Goal: Task Accomplishment & Management: Manage account settings

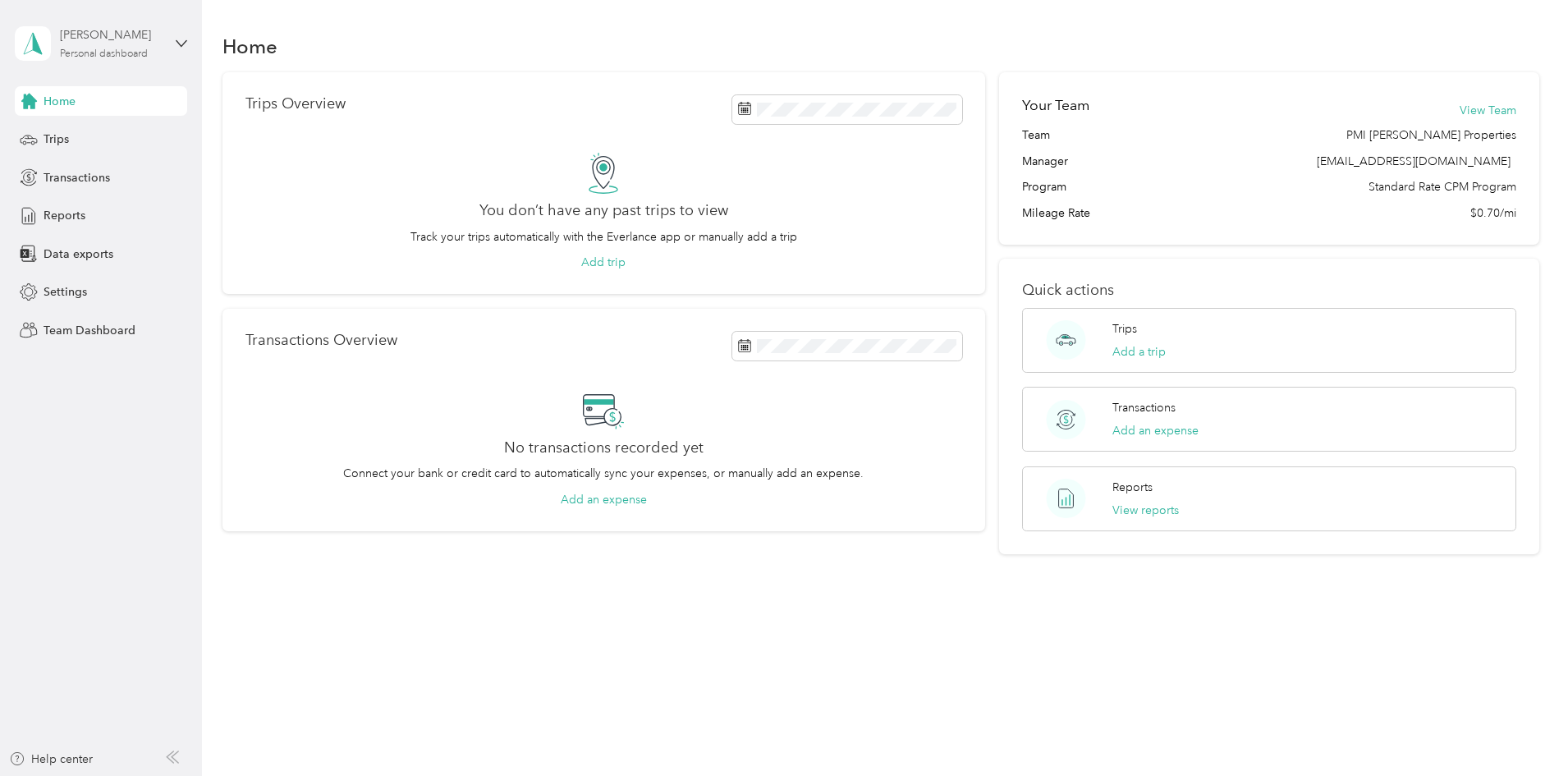
click at [155, 43] on div "[PERSON_NAME]" at bounding box center [112, 34] width 103 height 17
click at [102, 132] on div "Team dashboard" at bounding box center [74, 134] width 88 height 17
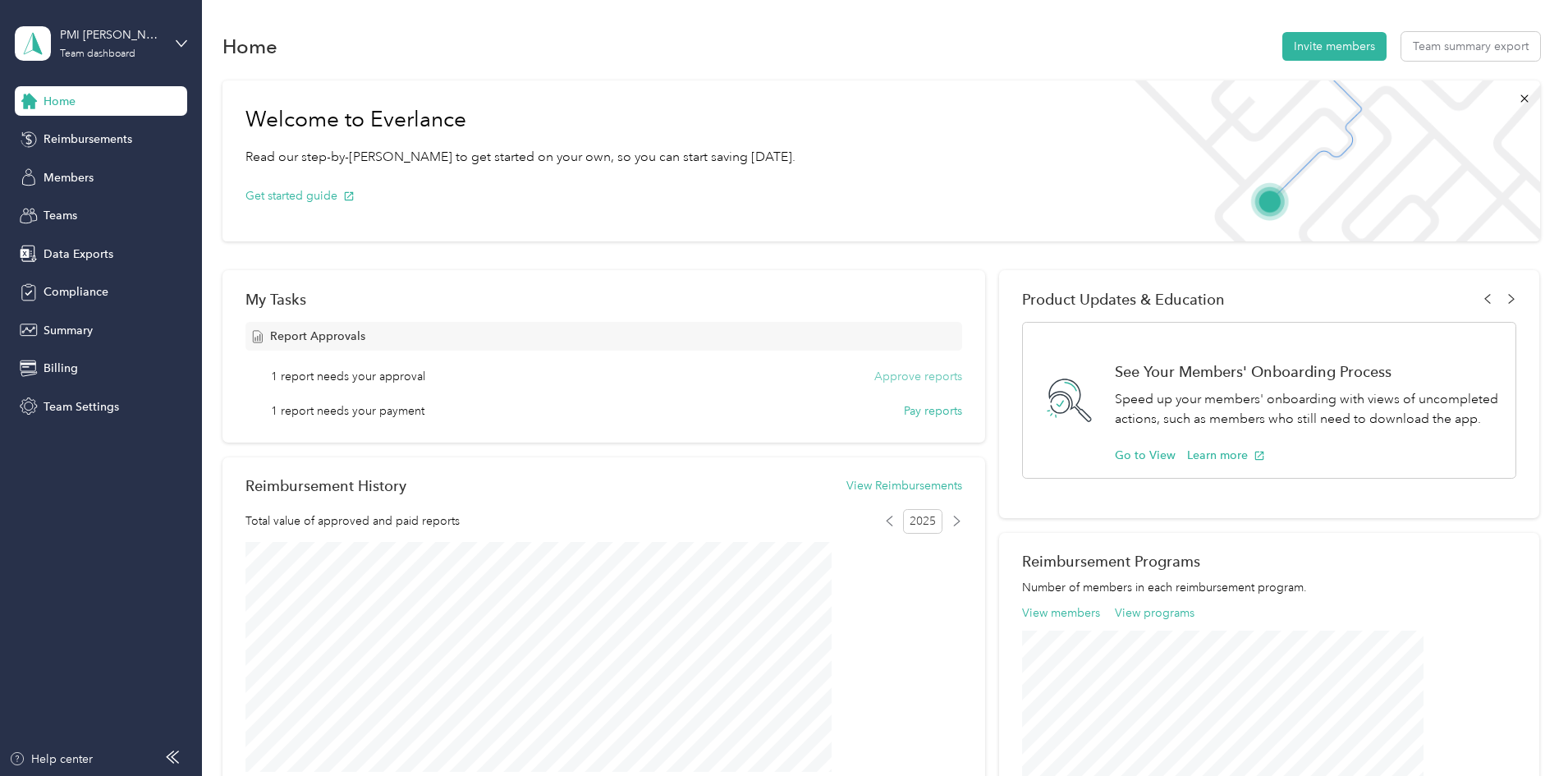
click at [885, 374] on button "Approve reports" at bounding box center [918, 375] width 88 height 17
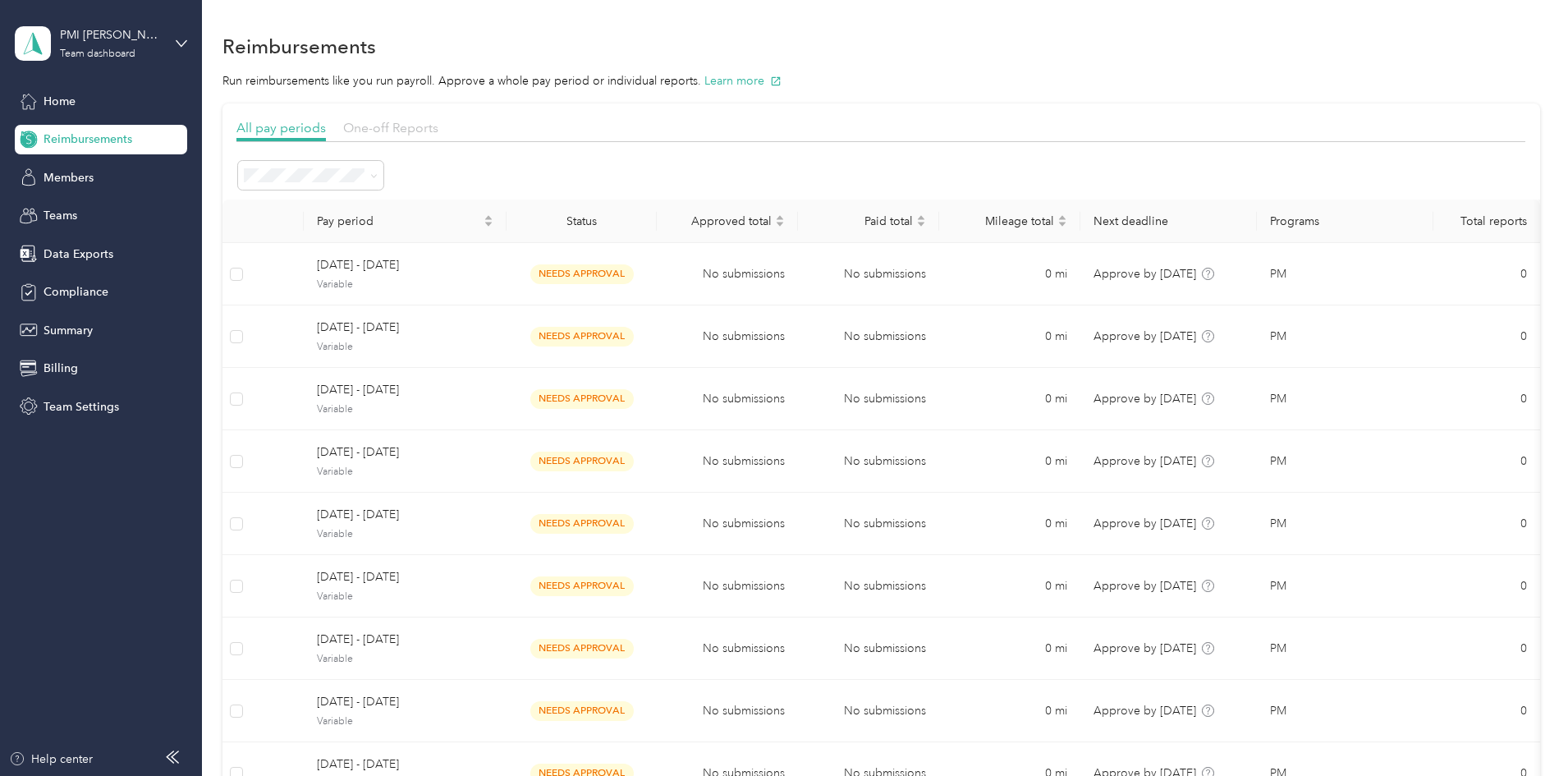
click at [438, 131] on span "One-off Reports" at bounding box center [391, 127] width 95 height 15
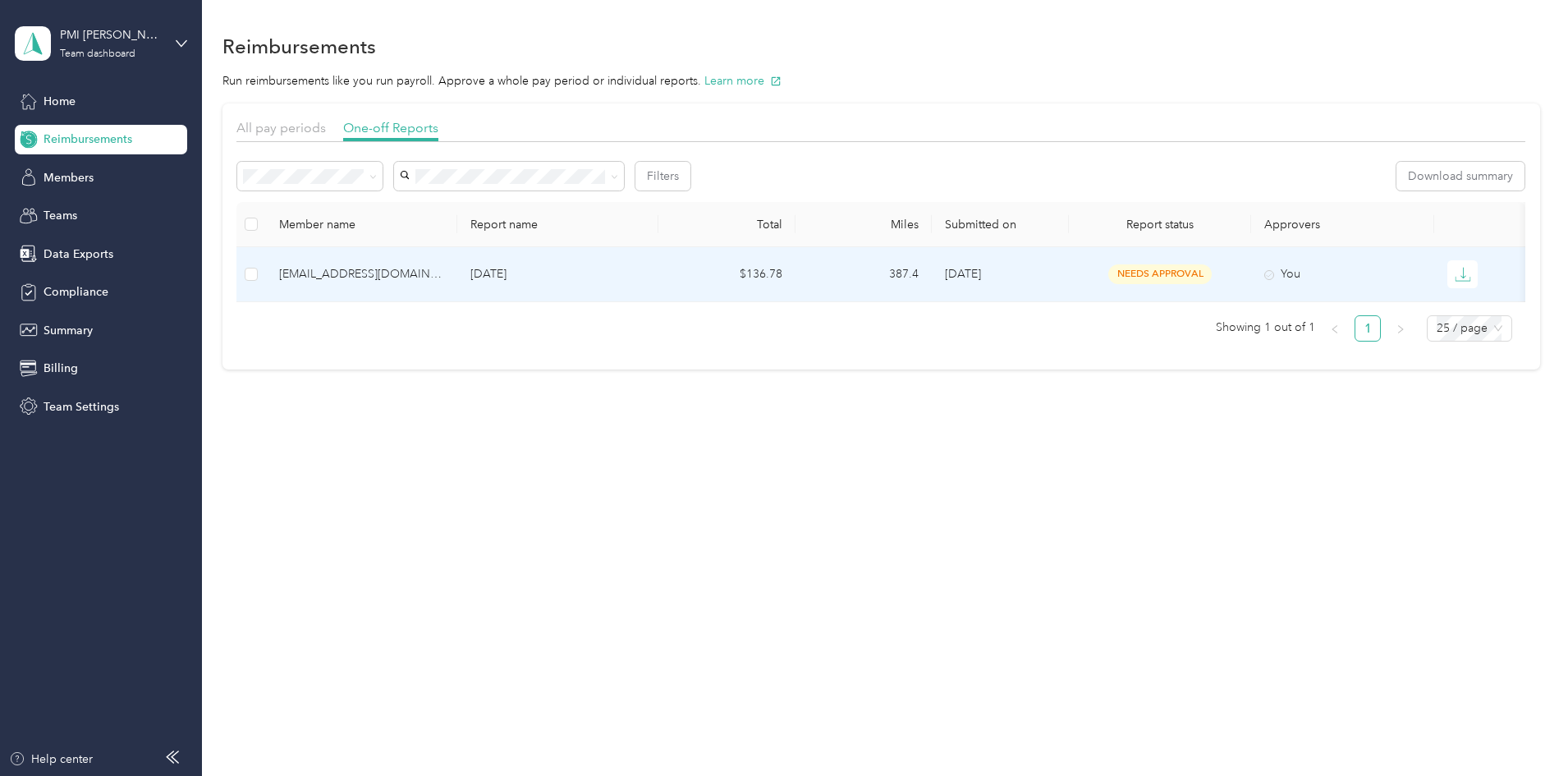
click at [629, 271] on p "[DATE]" at bounding box center [557, 275] width 175 height 18
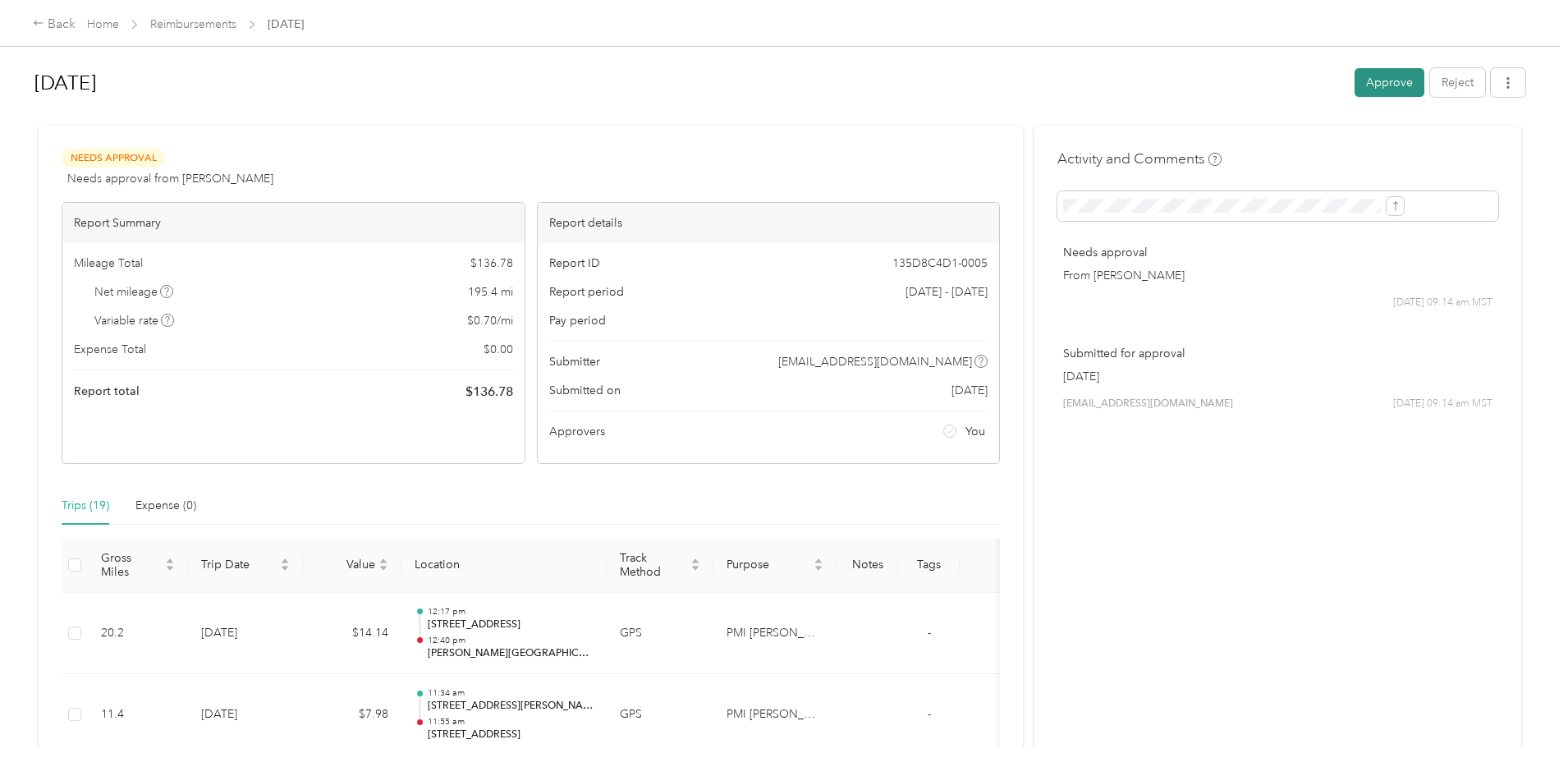
click at [1354, 82] on button "Approve" at bounding box center [1389, 83] width 70 height 29
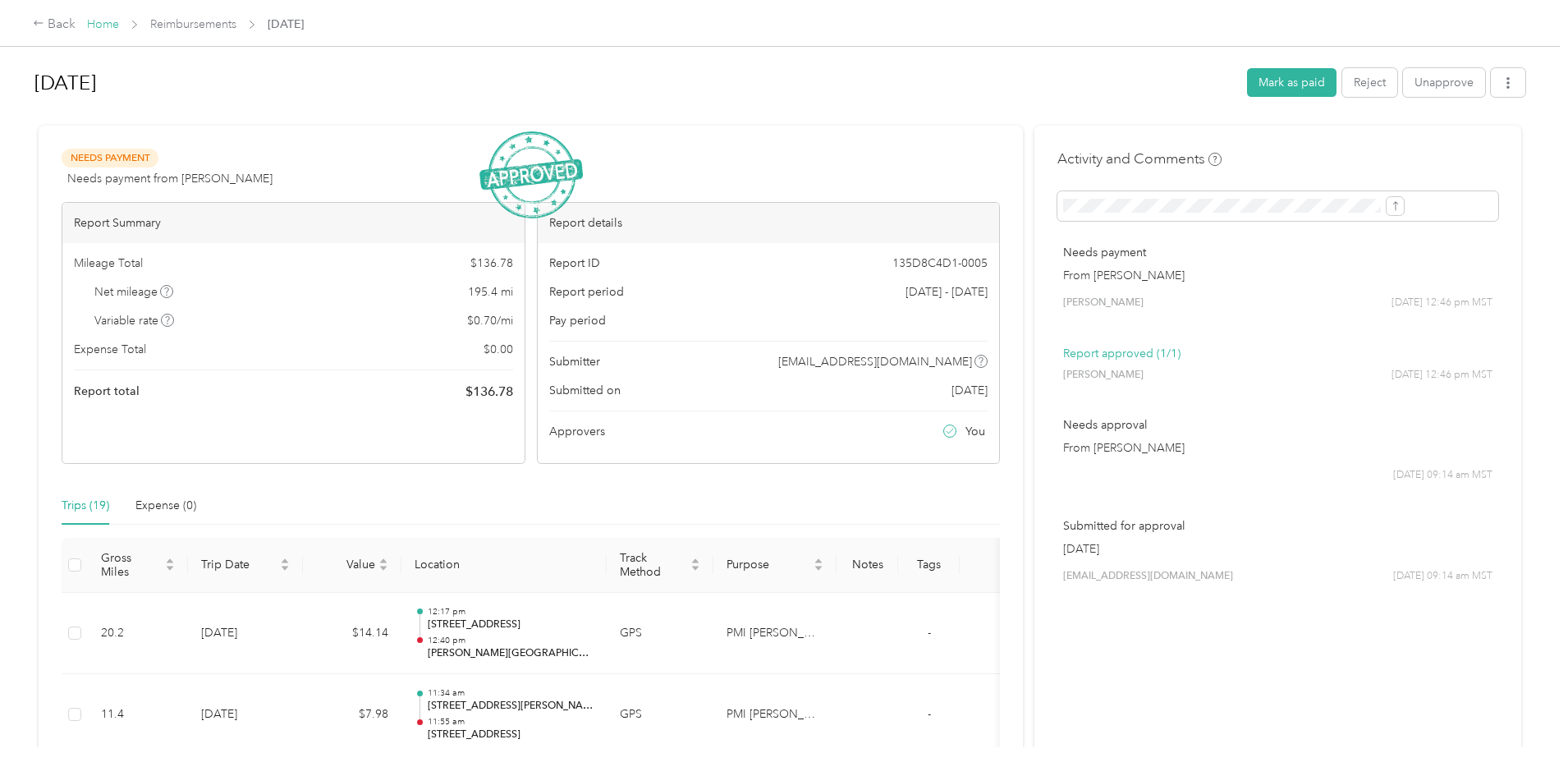
click at [119, 23] on link "Home" at bounding box center [104, 24] width 32 height 14
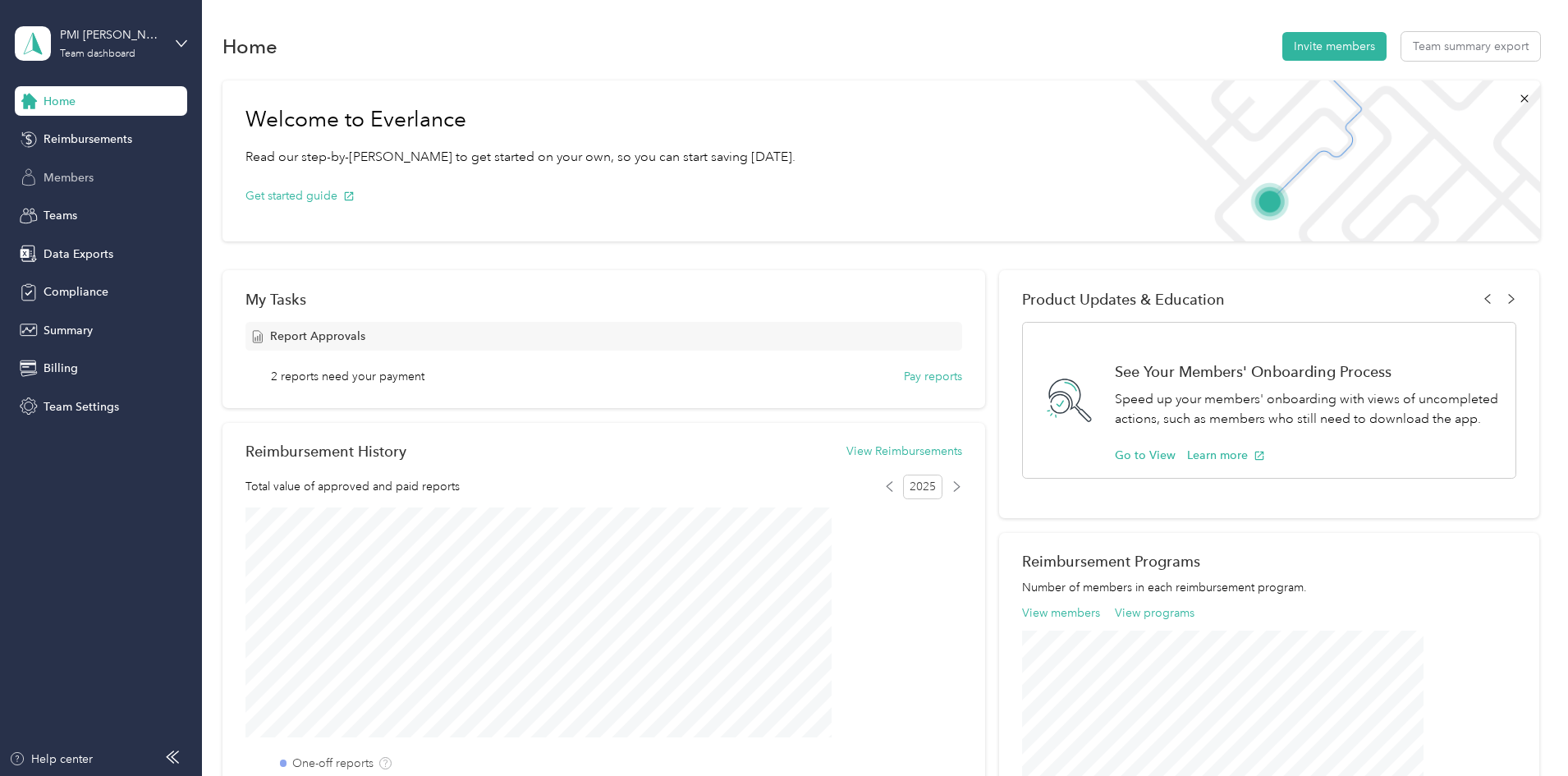
click at [102, 171] on div "Members" at bounding box center [100, 177] width 172 height 30
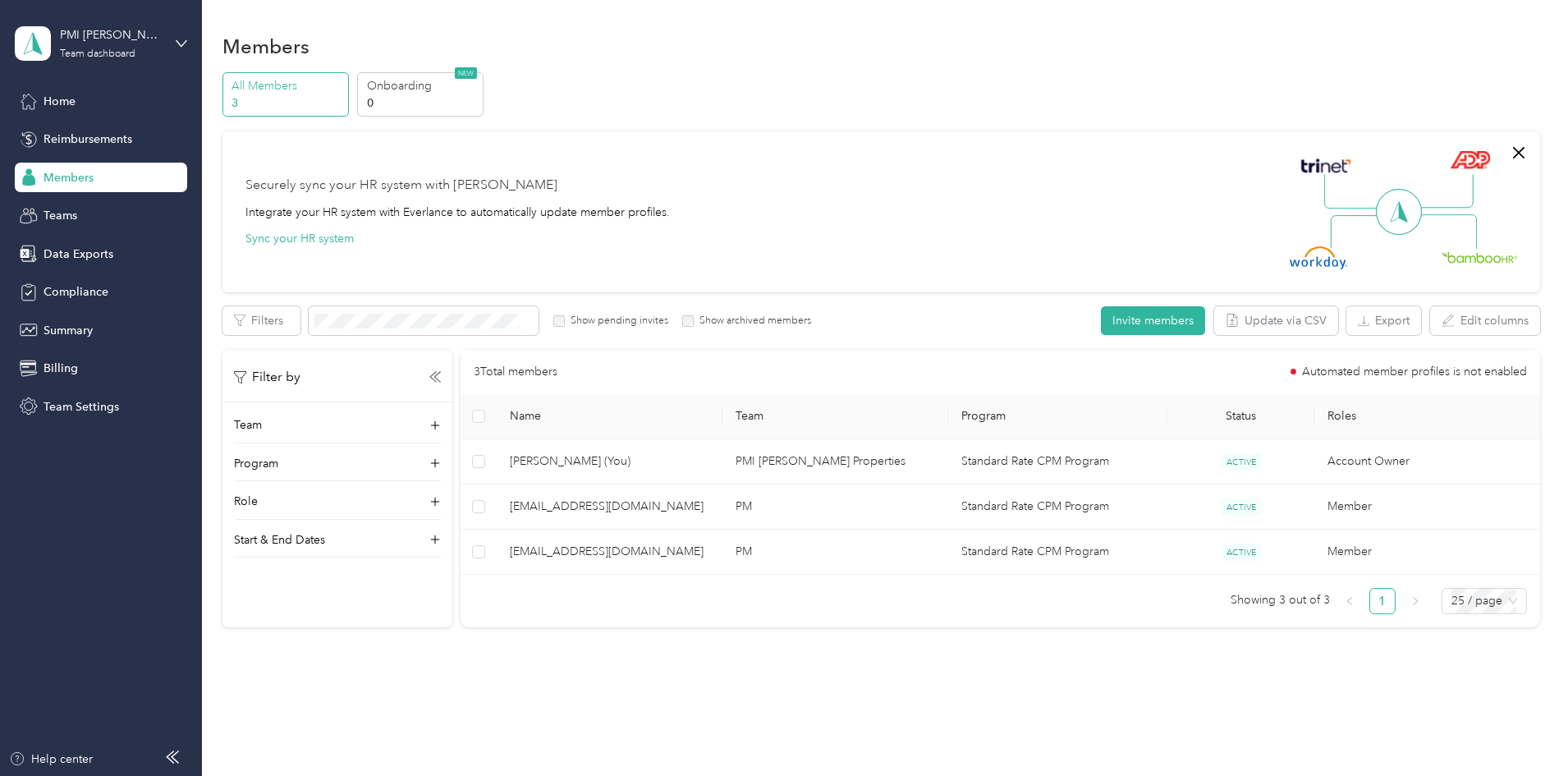
click at [343, 104] on p "3" at bounding box center [287, 103] width 112 height 17
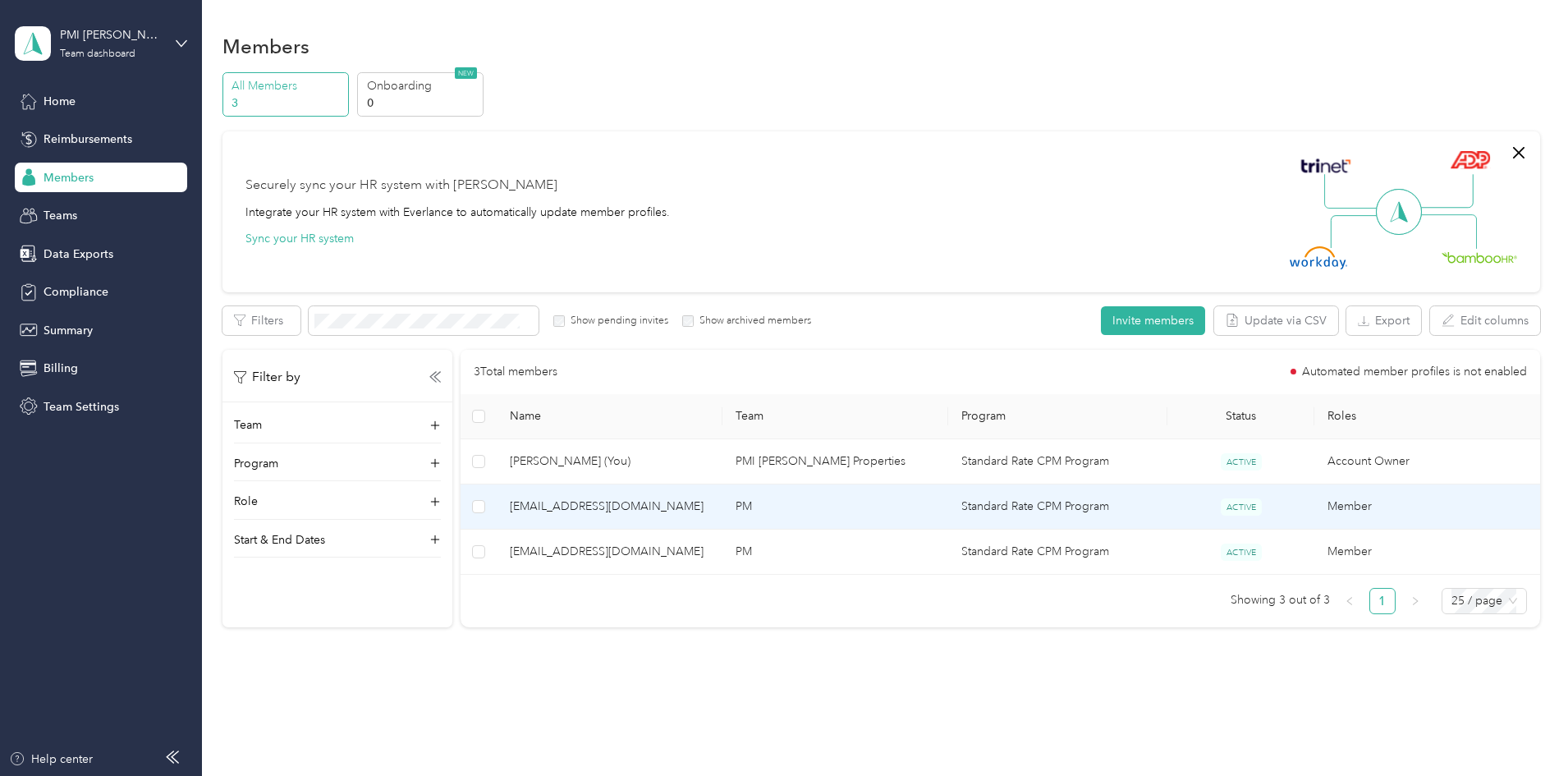
click at [1221, 505] on span "ACTIVE" at bounding box center [1241, 506] width 41 height 17
click at [656, 507] on span "[EMAIL_ADDRESS][DOMAIN_NAME]" at bounding box center [609, 507] width 200 height 18
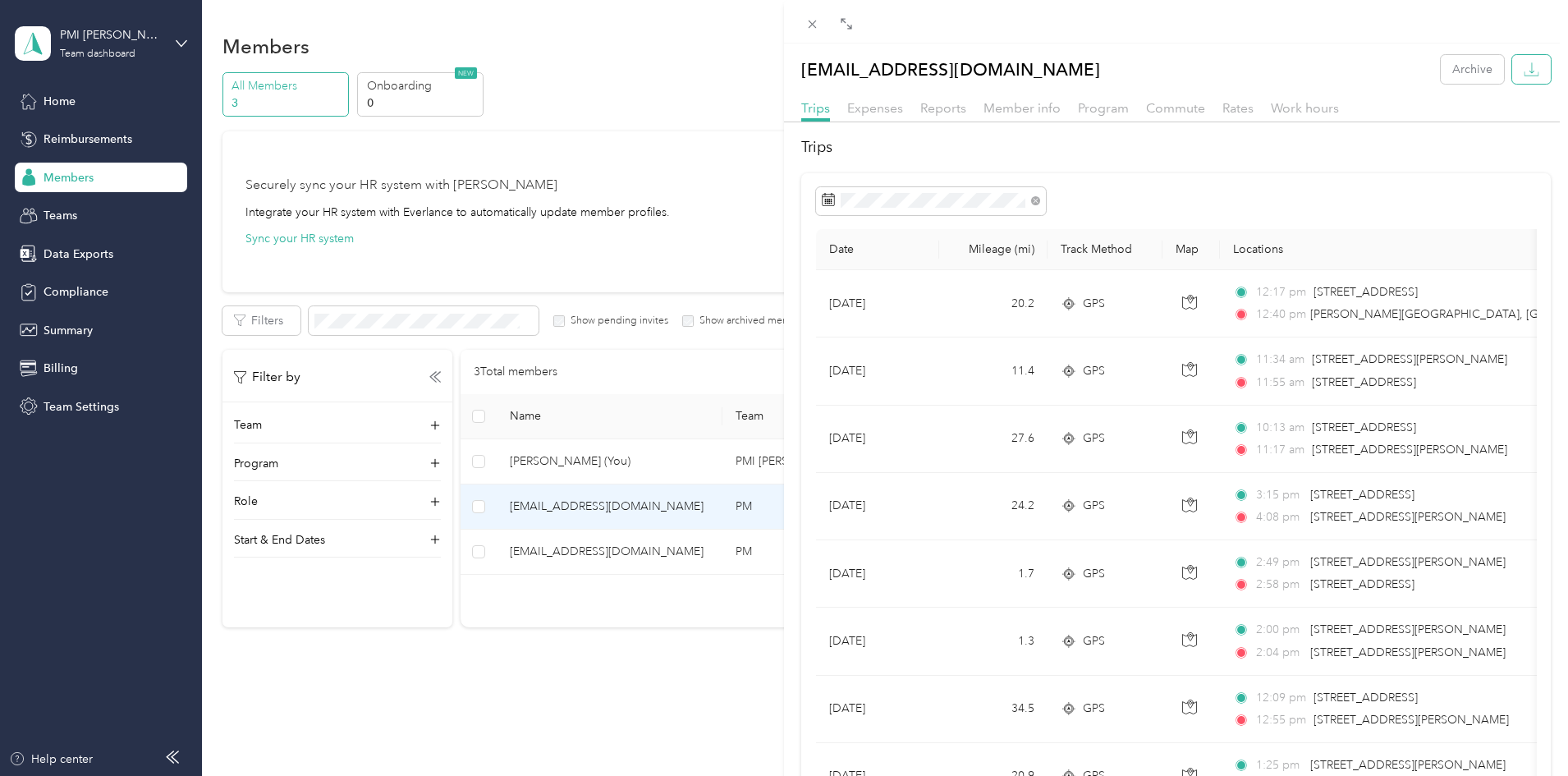
click at [1523, 67] on icon "button" at bounding box center [1530, 68] width 15 height 15
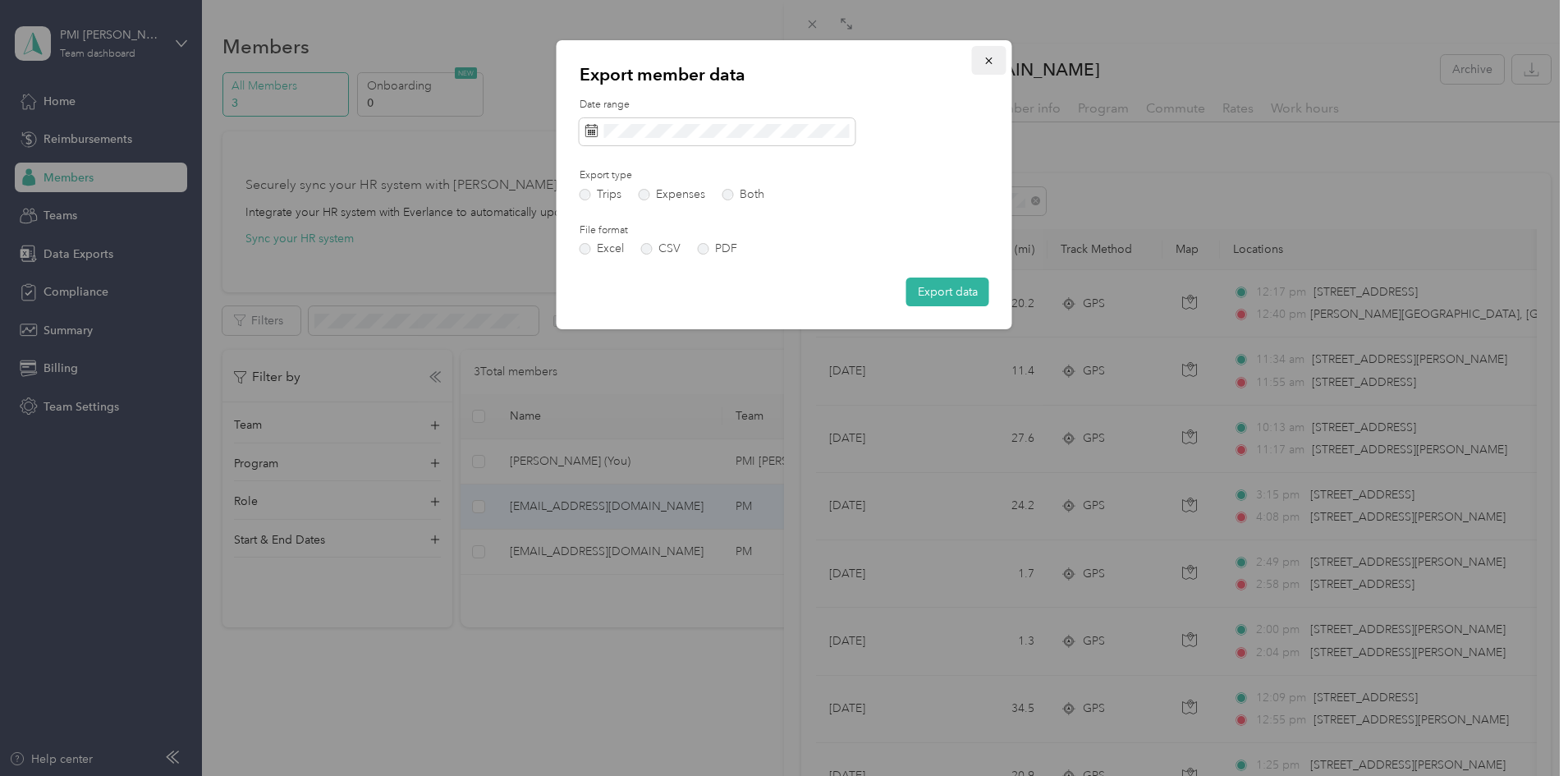
click at [996, 59] on button "button" at bounding box center [989, 60] width 34 height 29
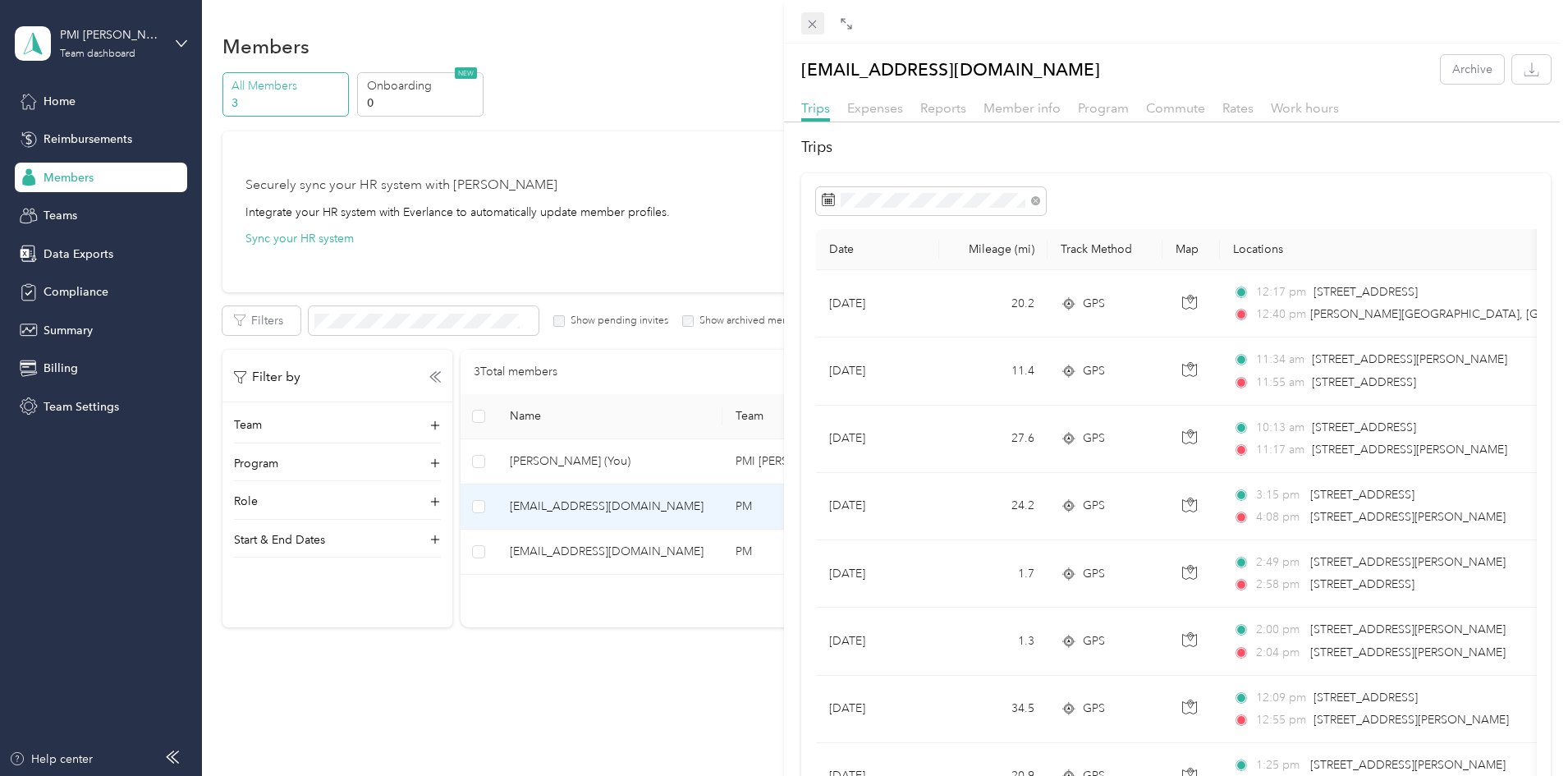
click at [807, 22] on icon at bounding box center [812, 24] width 14 height 14
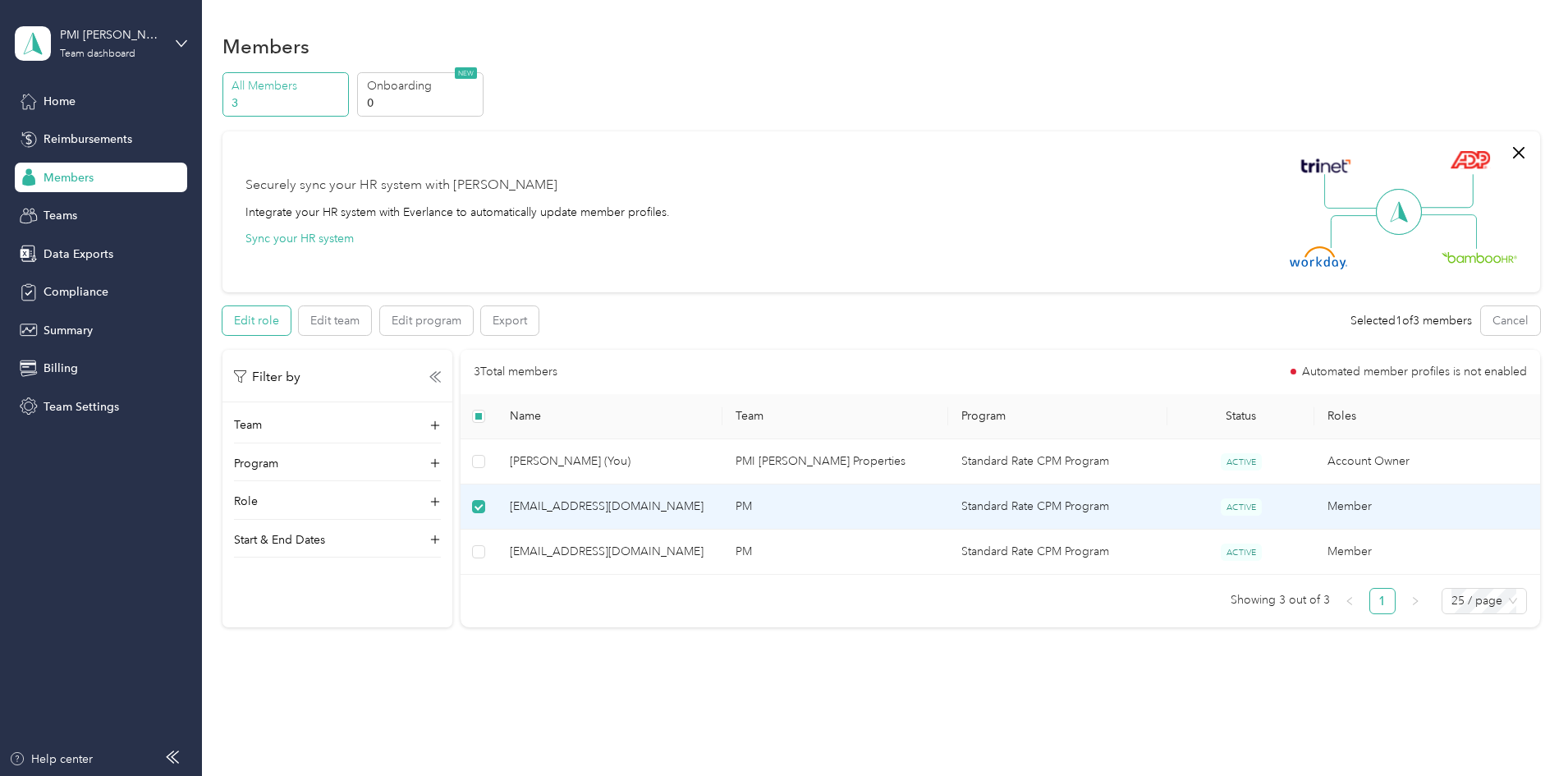
click at [291, 320] on button "Edit role" at bounding box center [257, 320] width 68 height 29
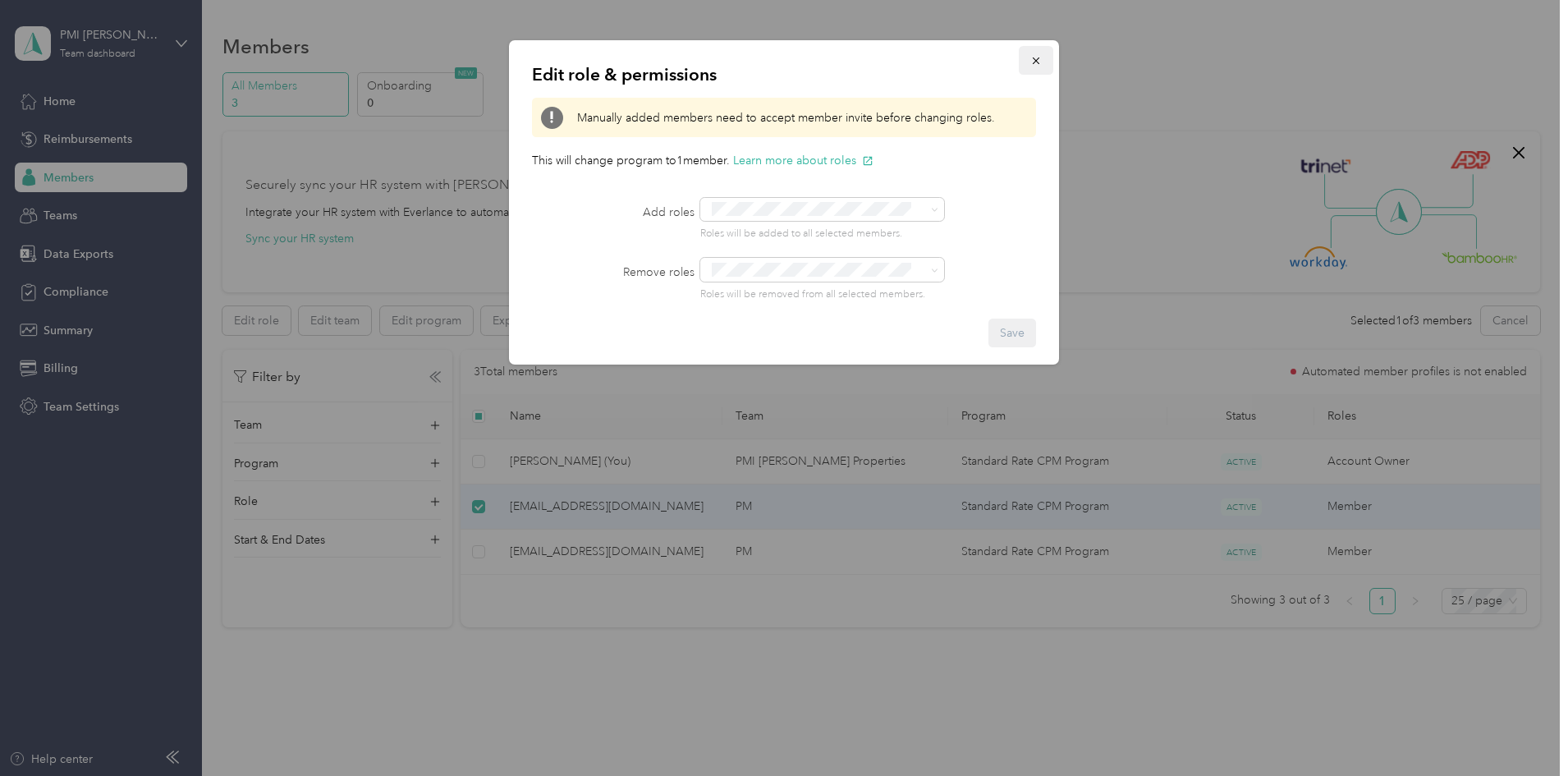
click at [1037, 59] on icon "button" at bounding box center [1035, 60] width 12 height 12
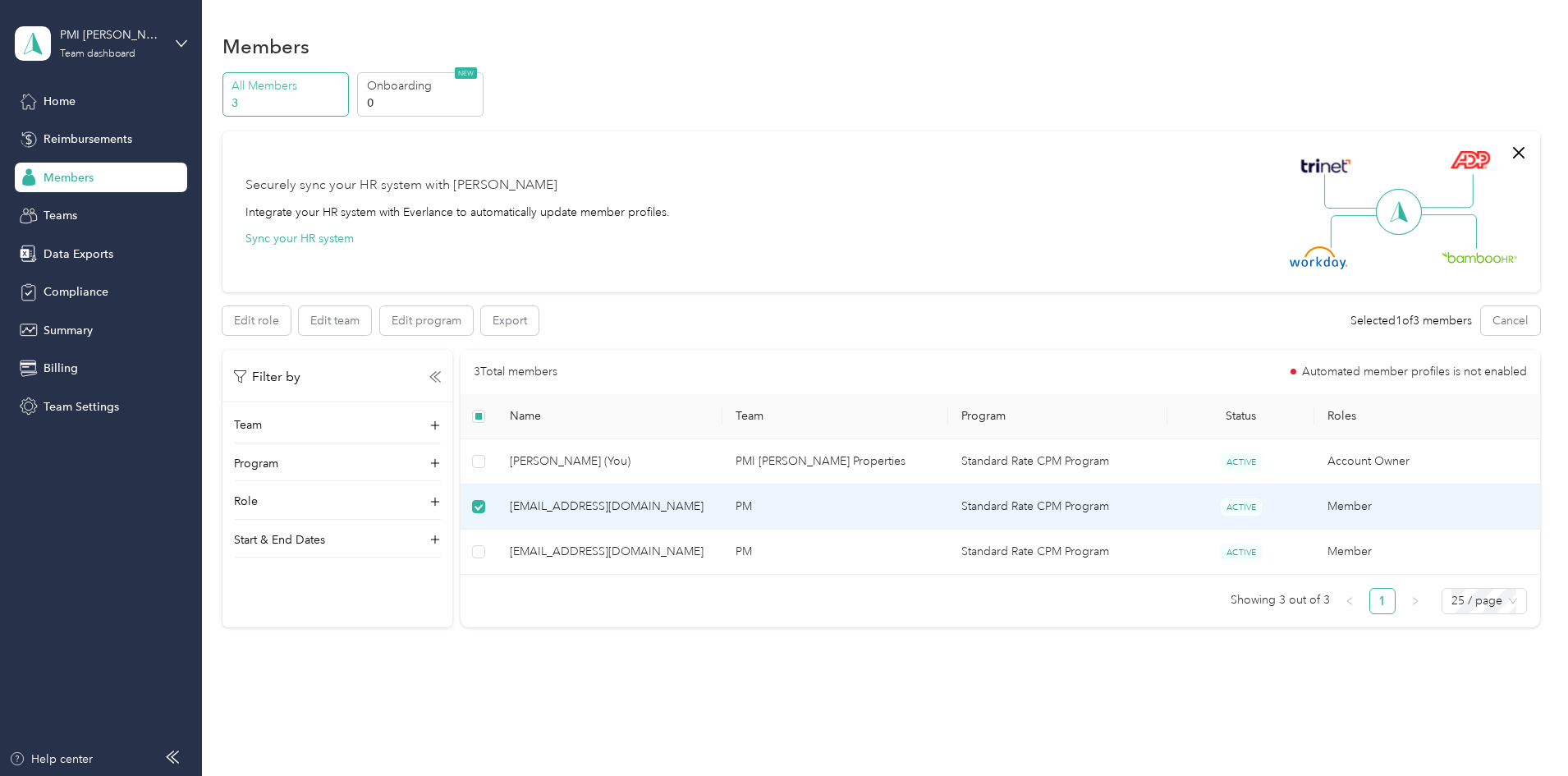
click at [1031, 501] on td "Standard Rate CPM Program" at bounding box center [1058, 507] width 220 height 45
click at [709, 509] on span "[EMAIL_ADDRESS][DOMAIN_NAME]" at bounding box center [609, 507] width 200 height 18
click at [1314, 509] on td "Member" at bounding box center [1427, 507] width 226 height 45
click at [371, 328] on button "Edit team" at bounding box center [335, 320] width 72 height 29
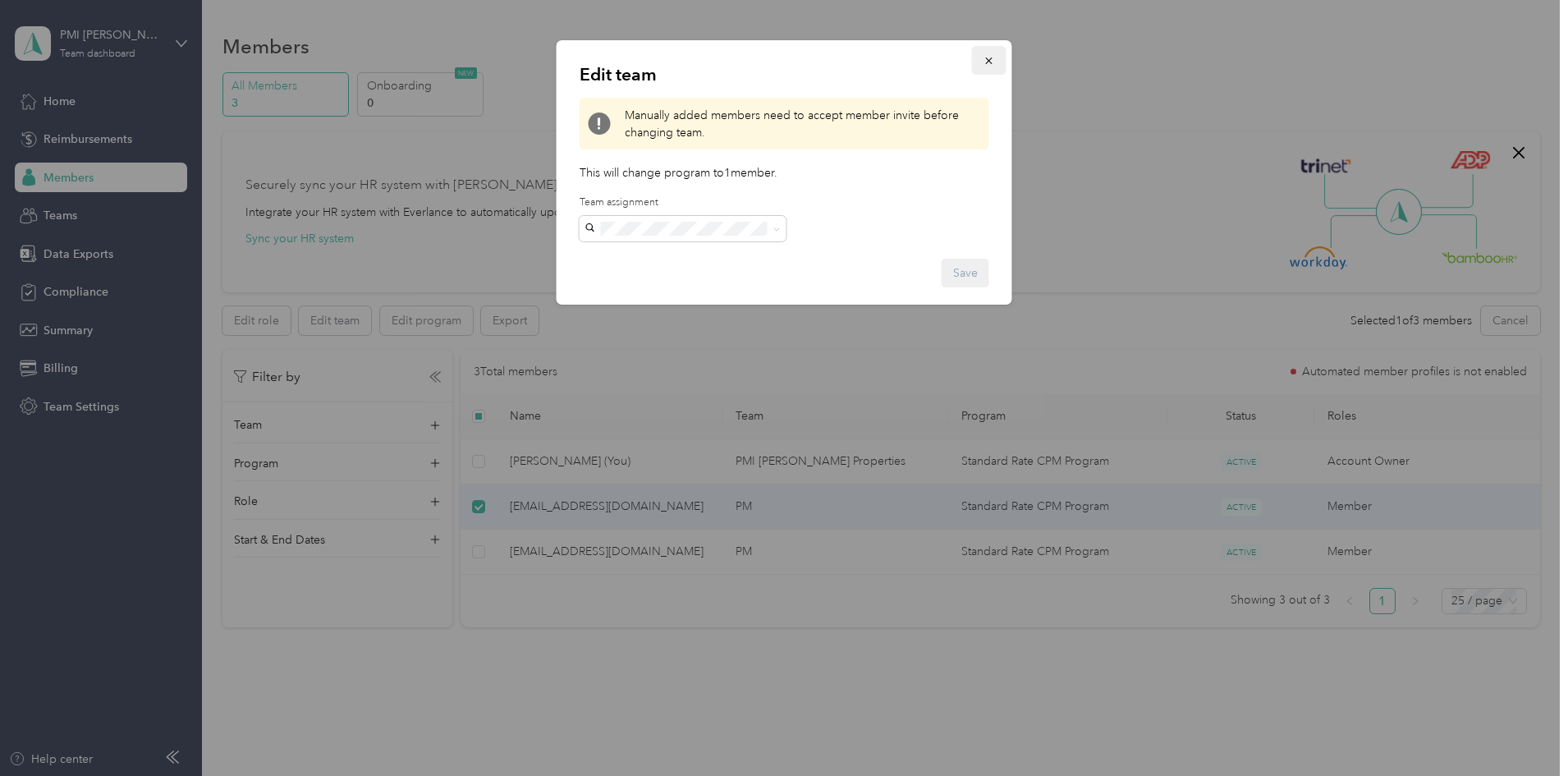
click at [990, 56] on icon "button" at bounding box center [988, 60] width 12 height 12
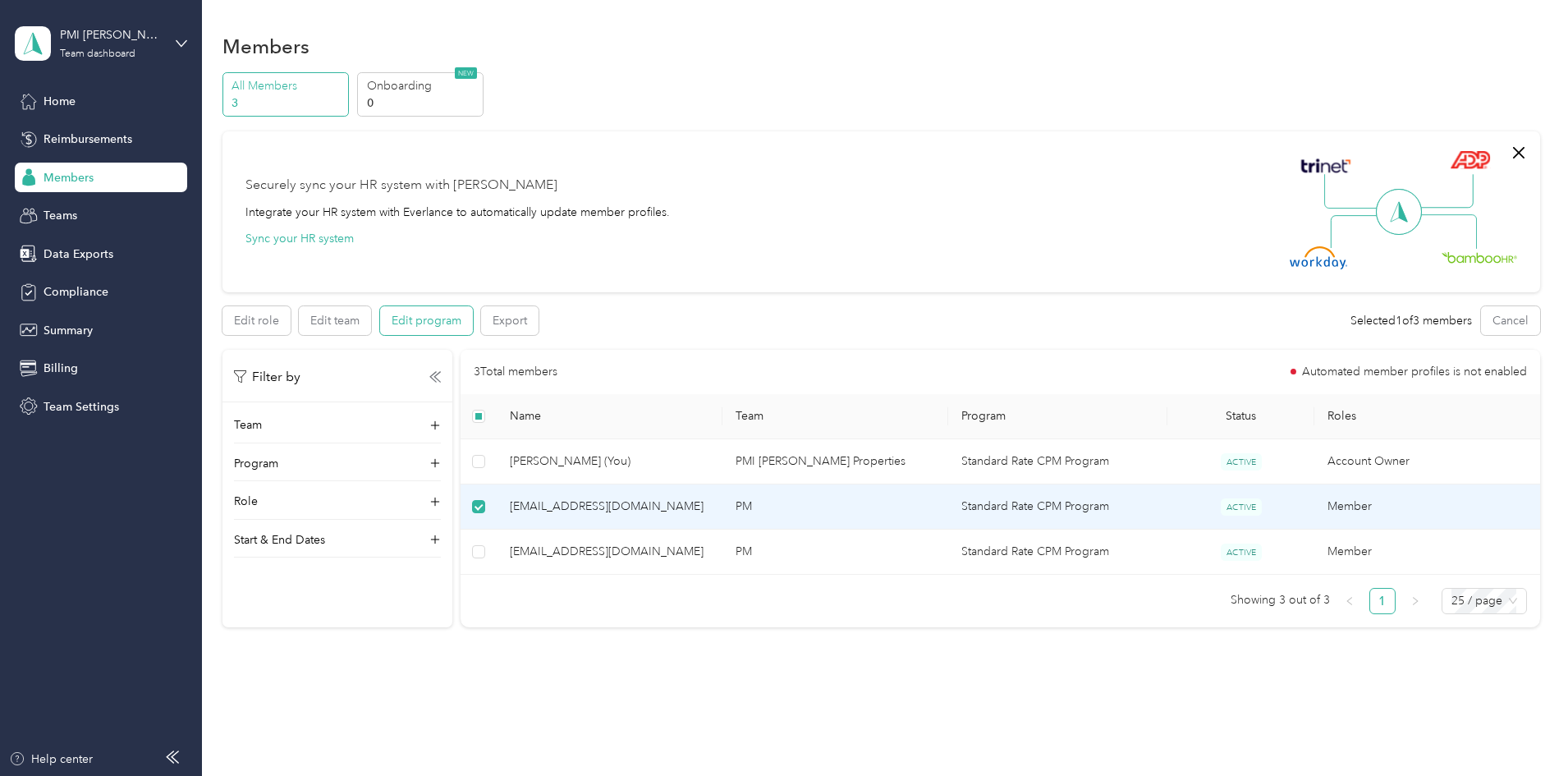
click at [473, 318] on button "Edit program" at bounding box center [426, 320] width 93 height 29
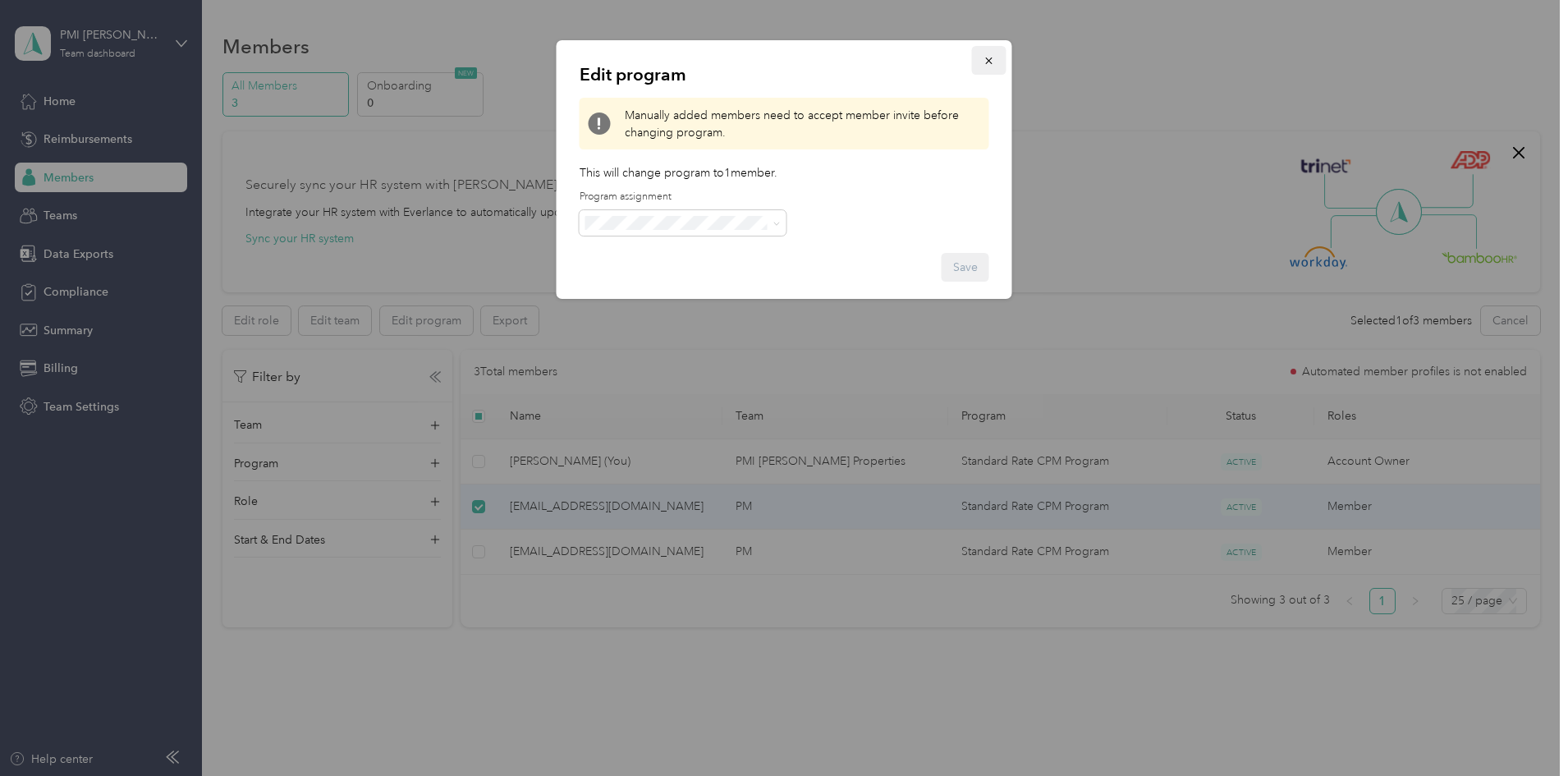
click at [986, 54] on span "button" at bounding box center [988, 60] width 12 height 14
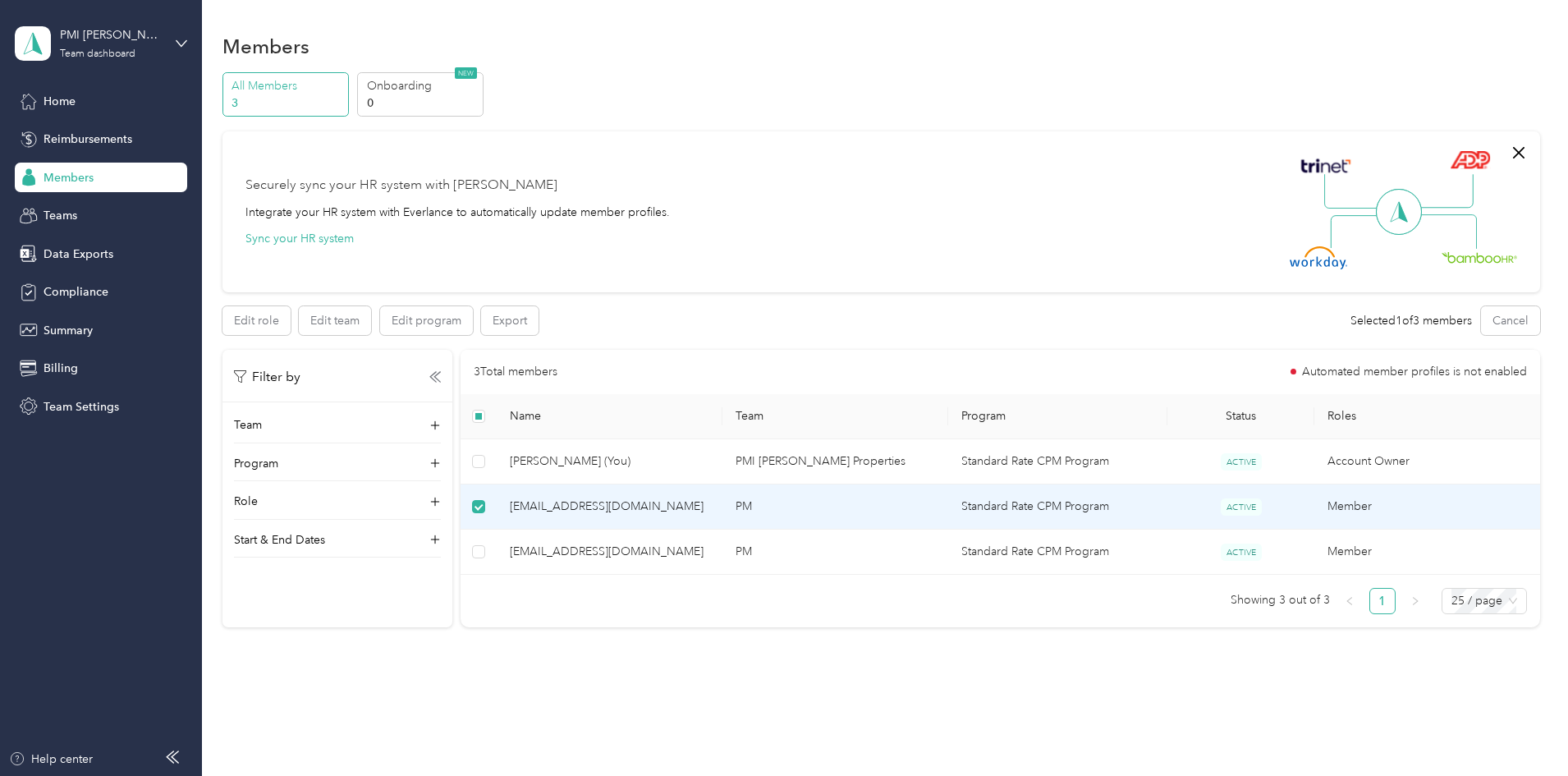
click at [608, 505] on td "[EMAIL_ADDRESS][DOMAIN_NAME]" at bounding box center [609, 507] width 226 height 45
click at [67, 405] on span "Team Settings" at bounding box center [81, 406] width 76 height 17
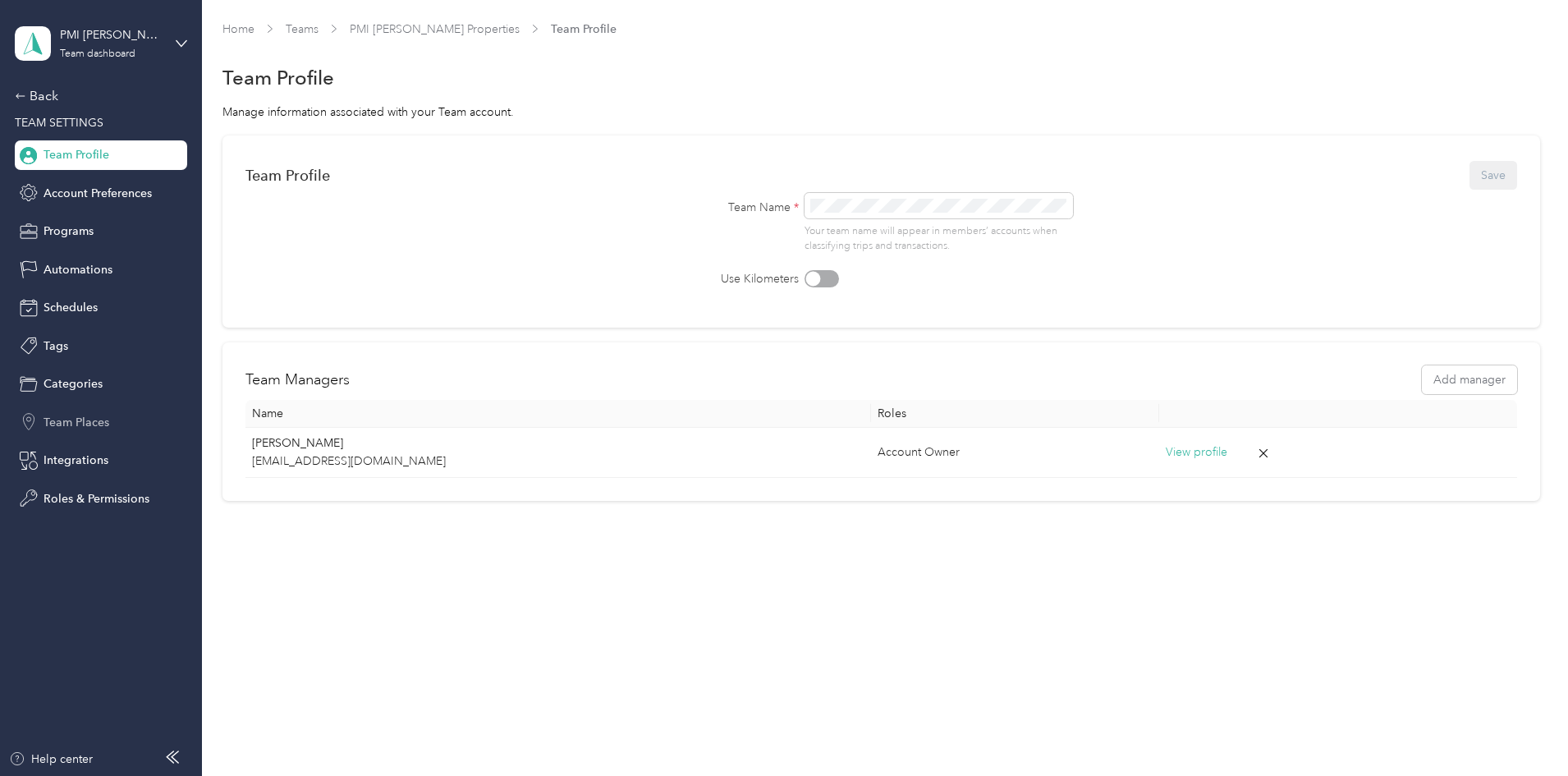
click at [80, 425] on span "Team Places" at bounding box center [76, 422] width 66 height 17
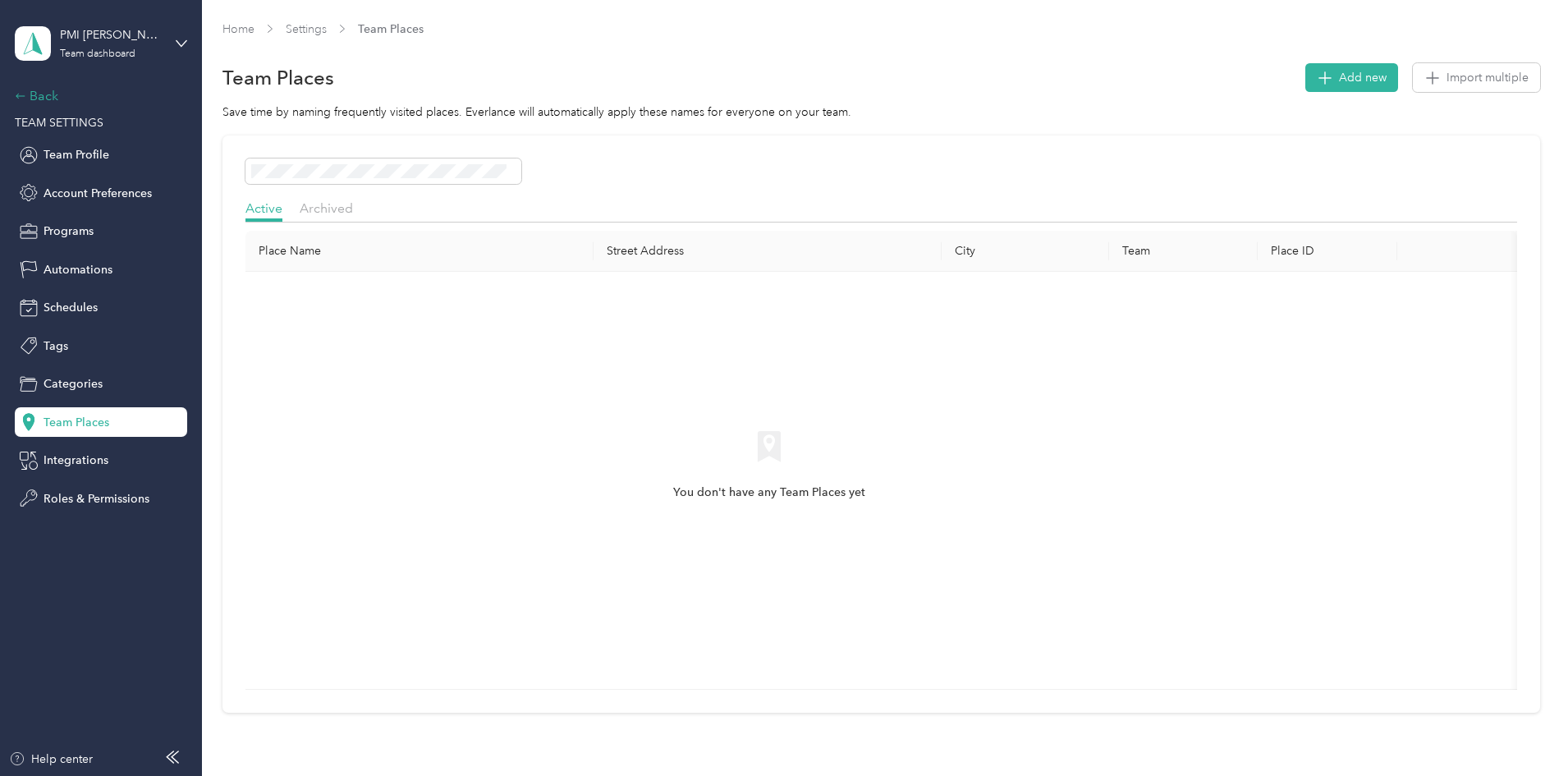
click at [42, 100] on div "Back" at bounding box center [96, 96] width 164 height 20
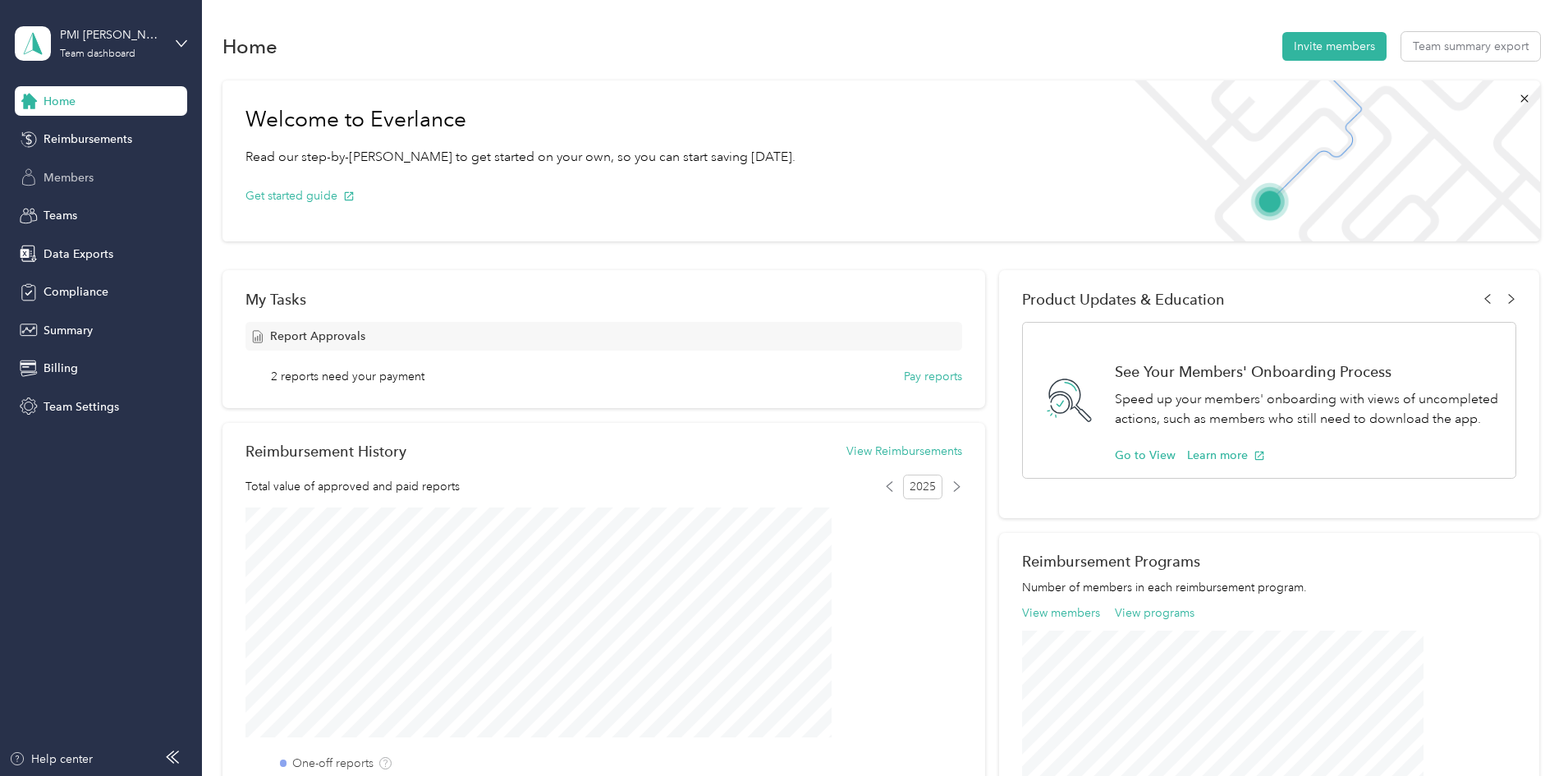
click at [85, 184] on span "Members" at bounding box center [68, 177] width 50 height 17
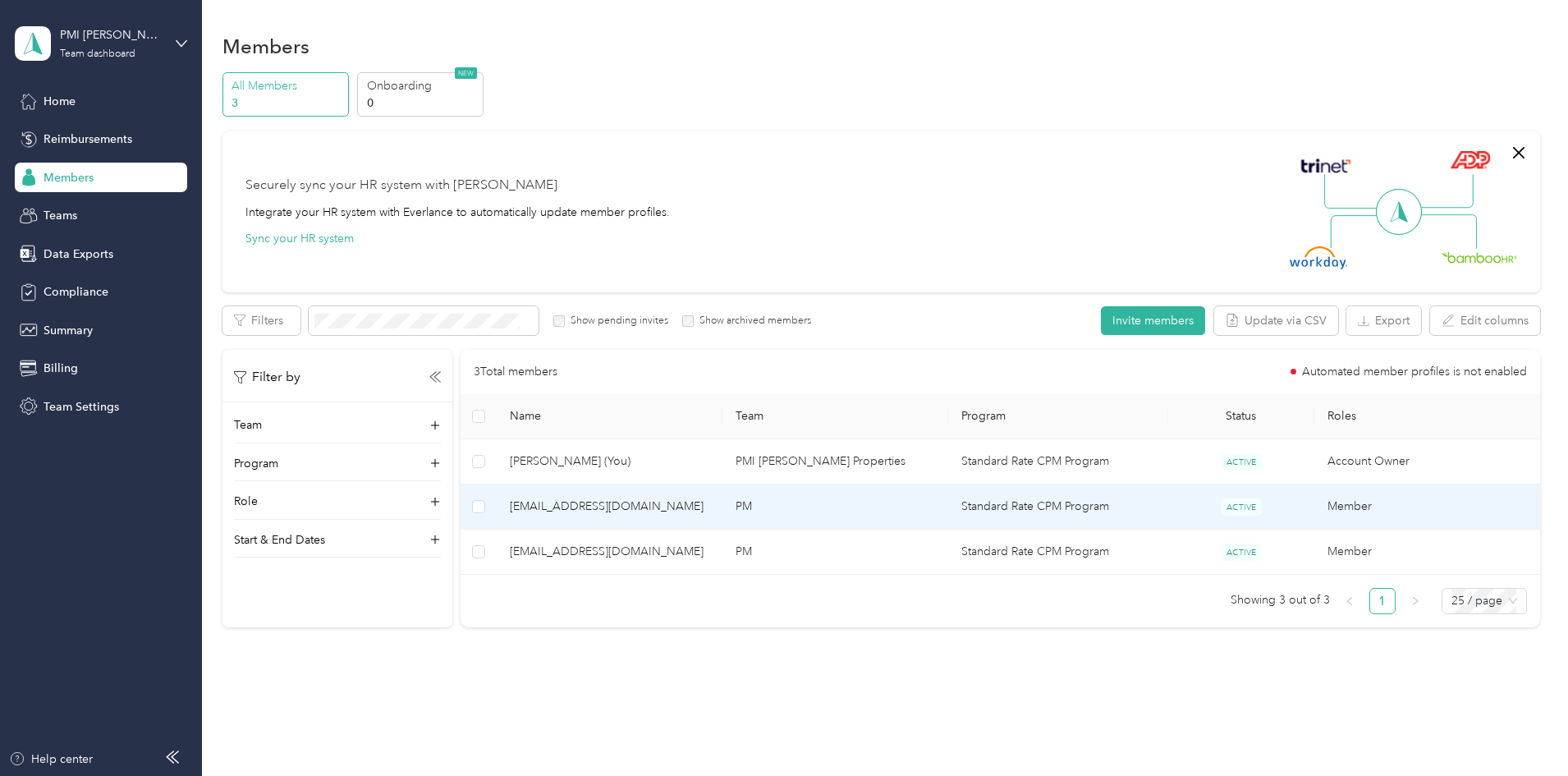
click at [816, 505] on td "PM" at bounding box center [834, 507] width 226 height 45
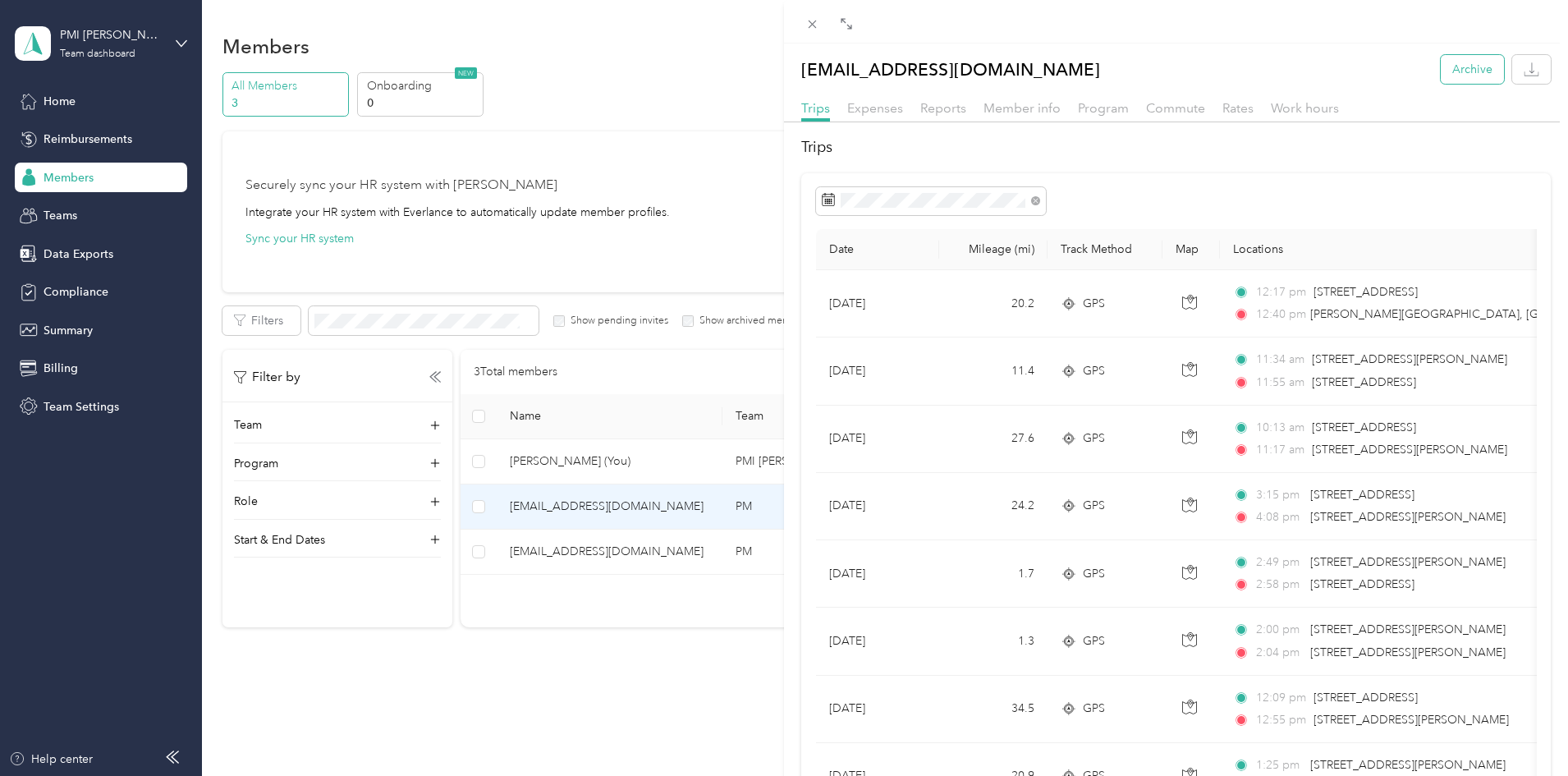
click at [1454, 71] on button "Archive" at bounding box center [1472, 69] width 63 height 29
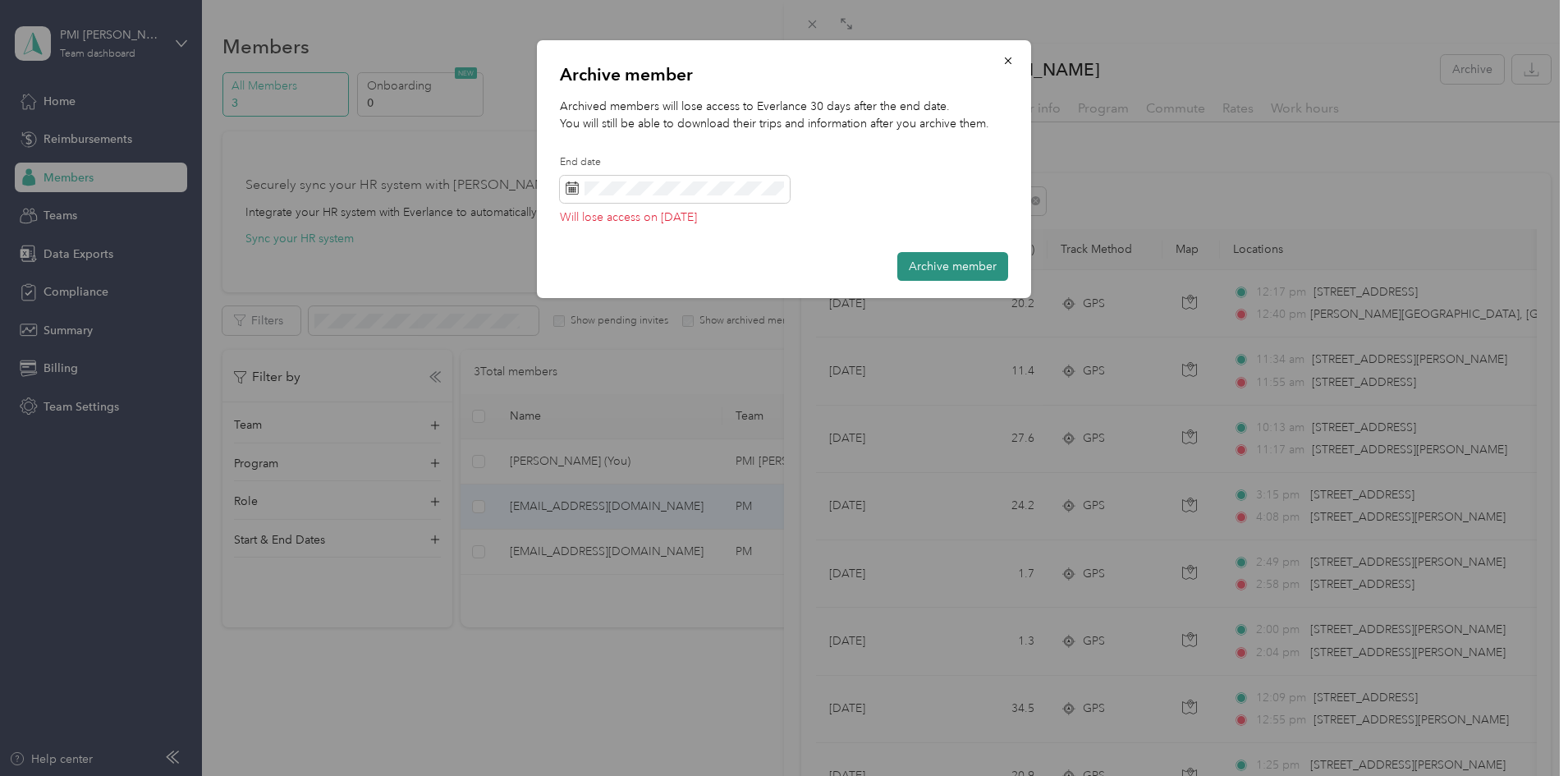
click at [934, 266] on button "Archive member" at bounding box center [952, 266] width 111 height 29
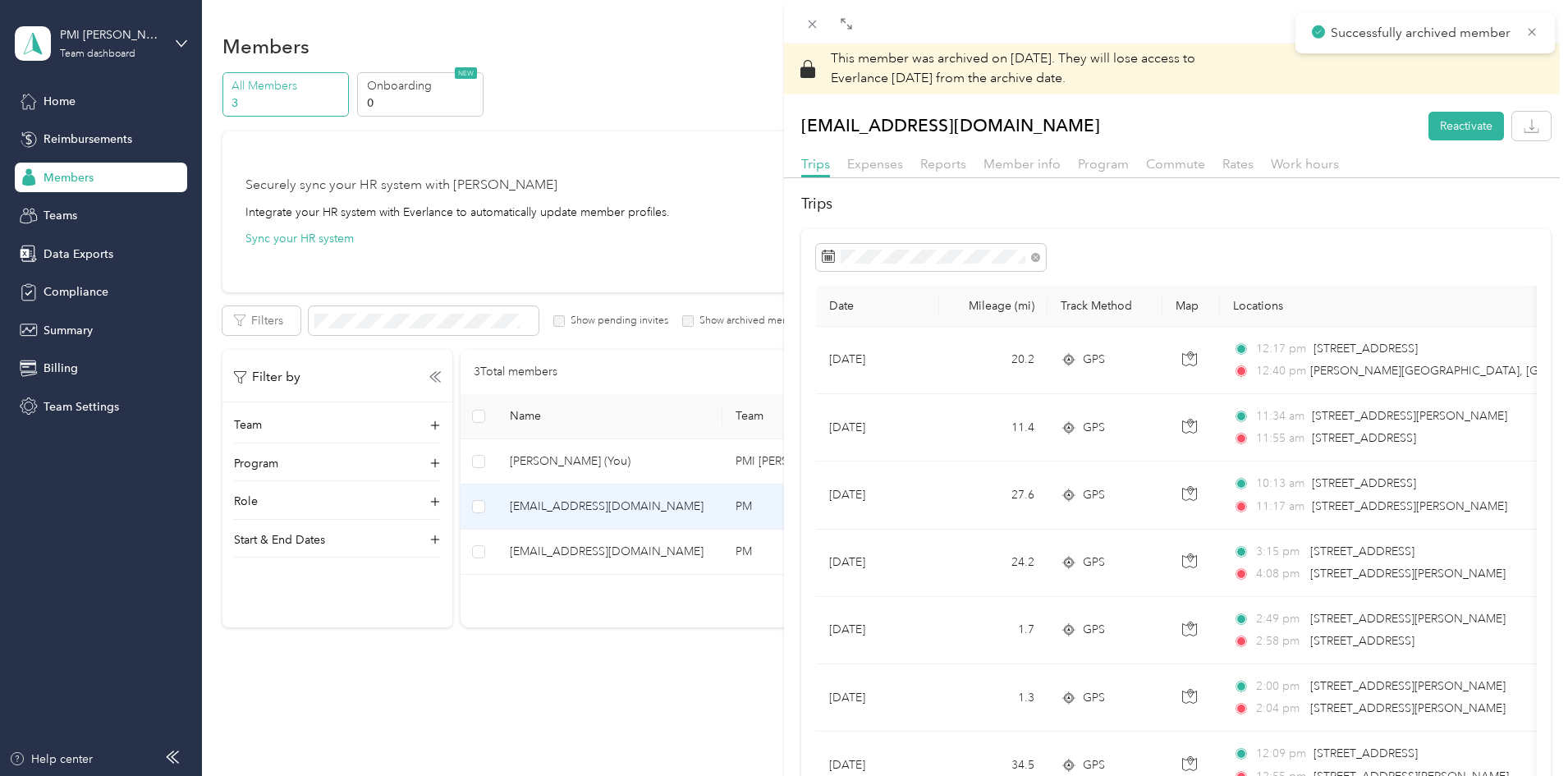
click at [810, 30] on icon at bounding box center [812, 24] width 14 height 14
